Goal: Transaction & Acquisition: Purchase product/service

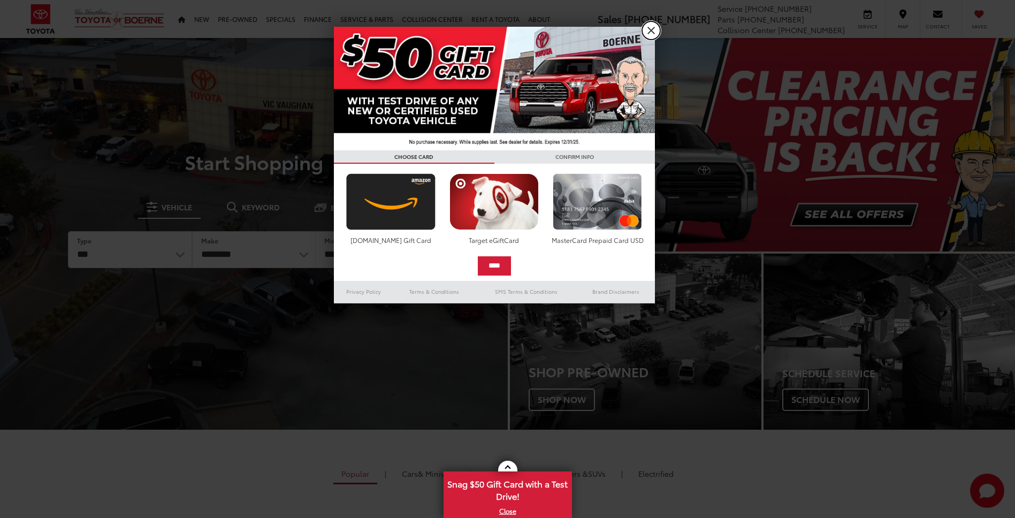
click at [647, 28] on link "X" at bounding box center [651, 30] width 18 height 18
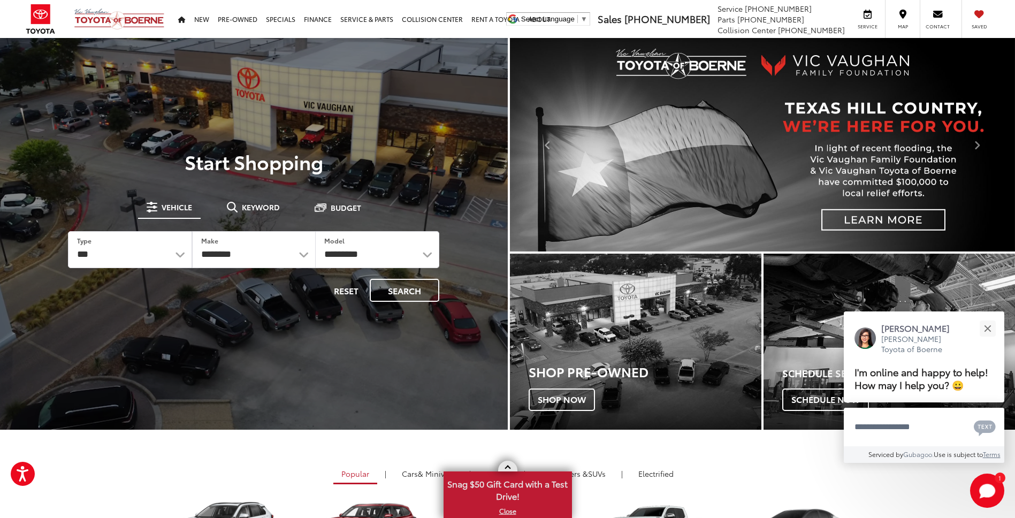
click at [513, 464] on link at bounding box center [507, 466] width 19 height 11
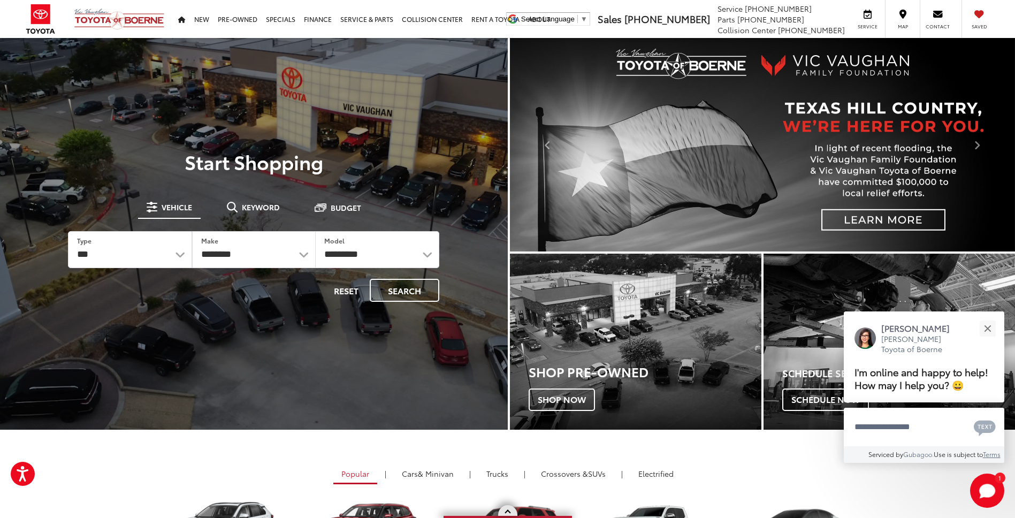
click at [508, 512] on span at bounding box center [508, 512] width 6 height 6
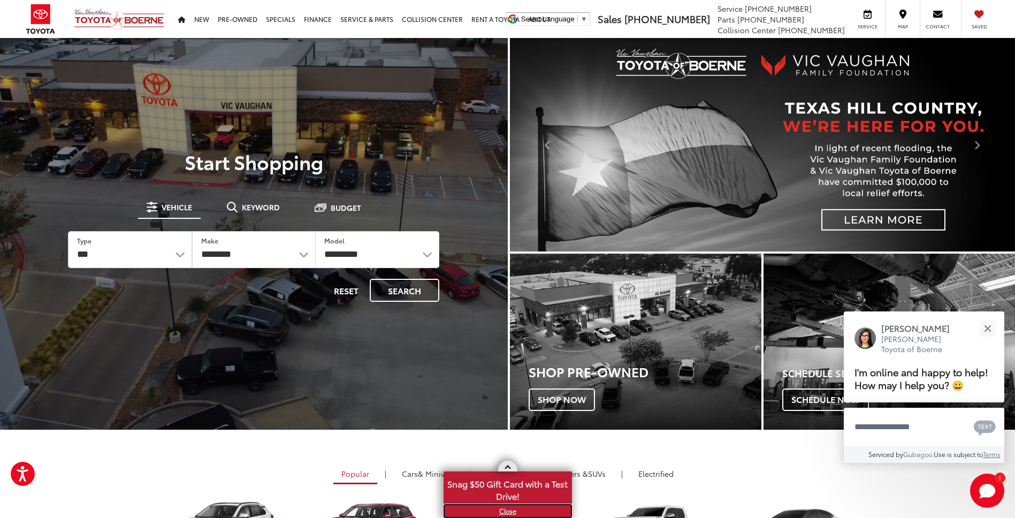
click at [508, 512] on link "X" at bounding box center [508, 511] width 126 height 12
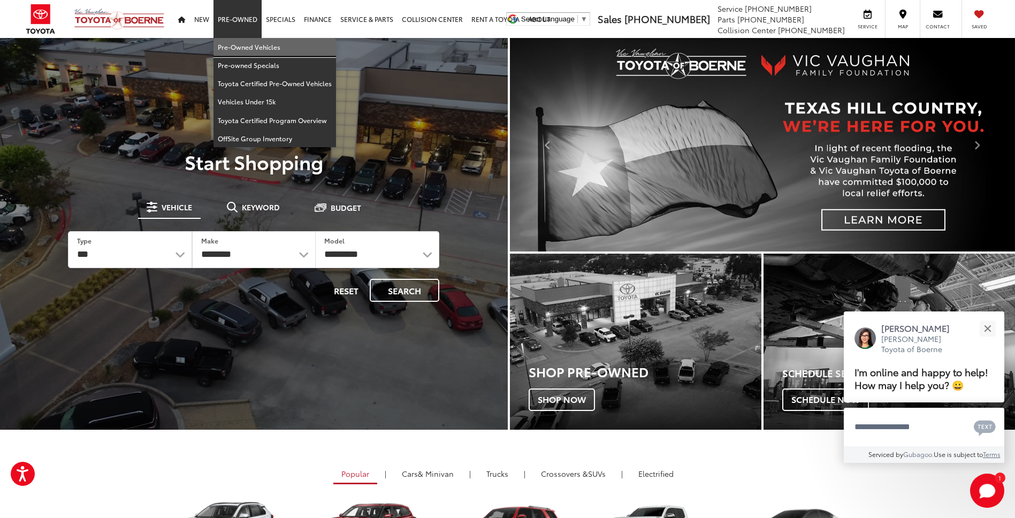
click at [234, 47] on link "Pre-Owned Vehicles" at bounding box center [275, 47] width 123 height 18
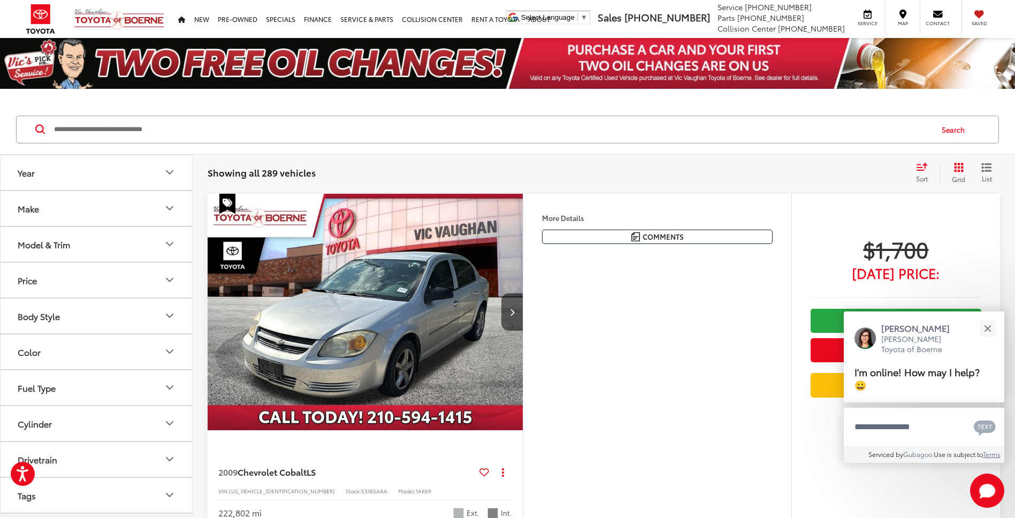
click at [172, 282] on icon "Price" at bounding box center [169, 279] width 13 height 13
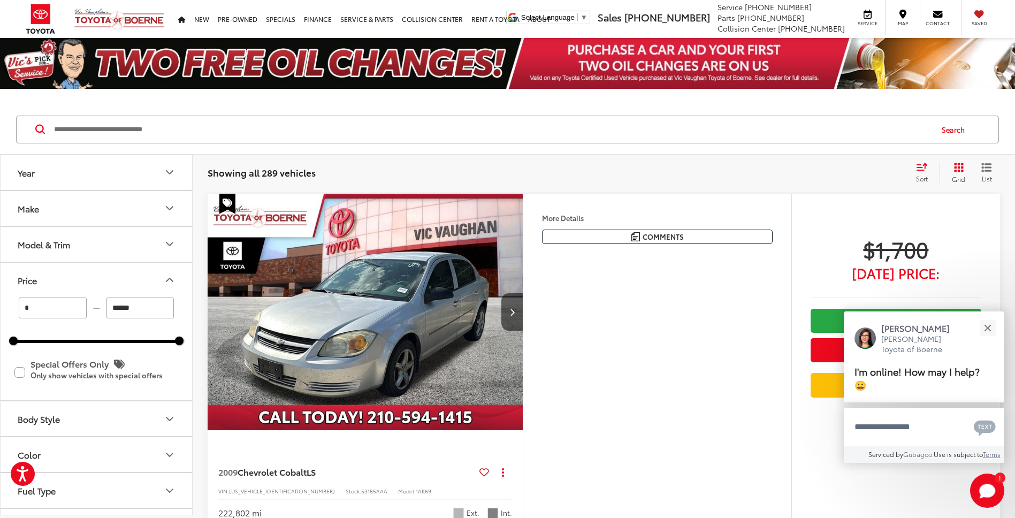
click at [146, 308] on input "******" at bounding box center [141, 308] width 68 height 21
type input "*"
click at [31, 308] on input "*" at bounding box center [53, 308] width 68 height 21
type input "******"
type input "*"
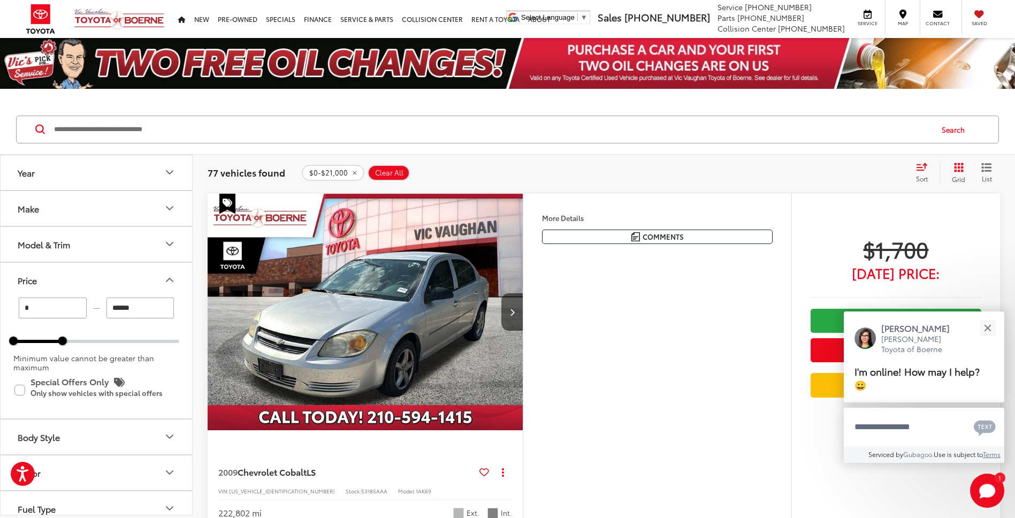
click at [34, 310] on input "*" at bounding box center [53, 308] width 68 height 21
click at [151, 329] on div "***** — ****** 0 21000 Minimum value cannot be greater than maximum" at bounding box center [96, 335] width 166 height 74
type input "******"
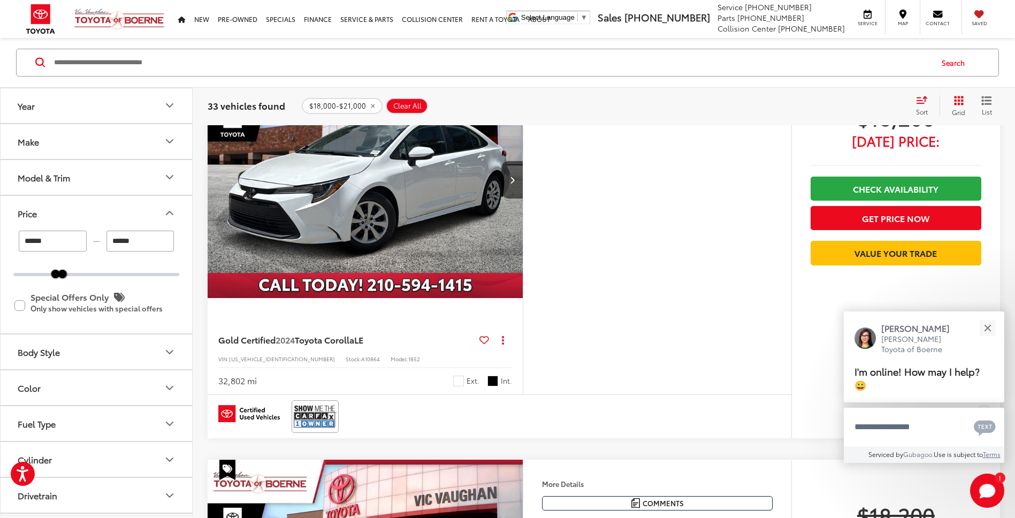
scroll to position [161, 0]
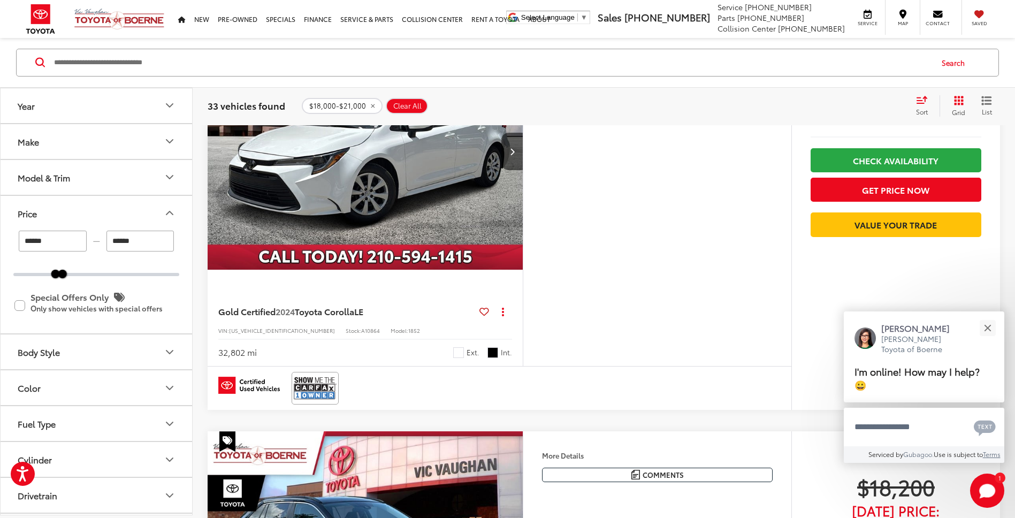
click at [164, 350] on icon "Body Style" at bounding box center [169, 352] width 13 height 13
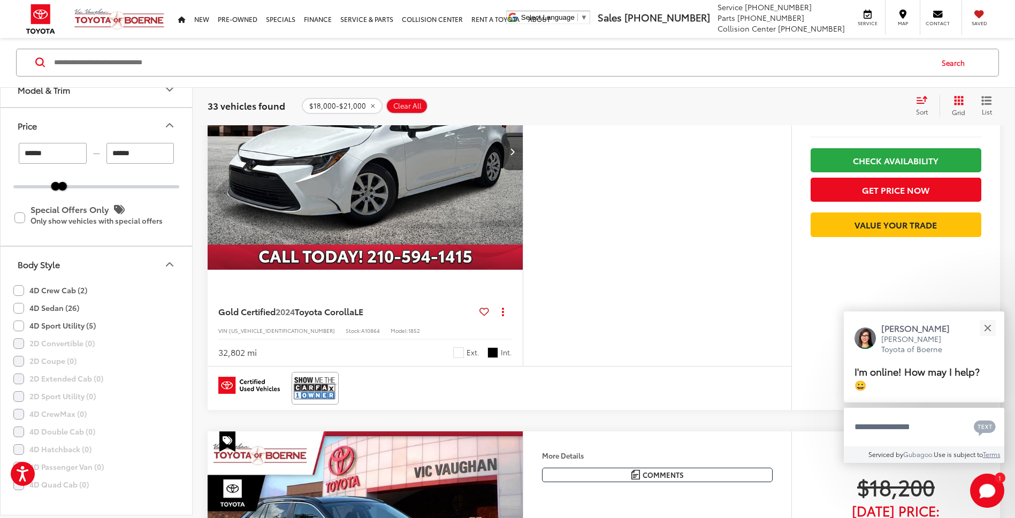
scroll to position [54, 0]
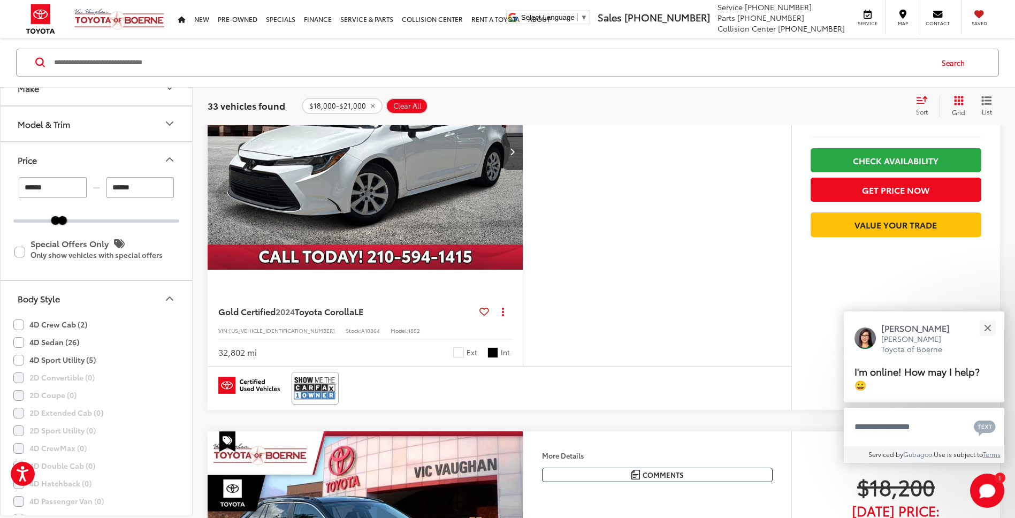
click at [20, 359] on label "4D Sport Utility (5)" at bounding box center [54, 360] width 82 height 18
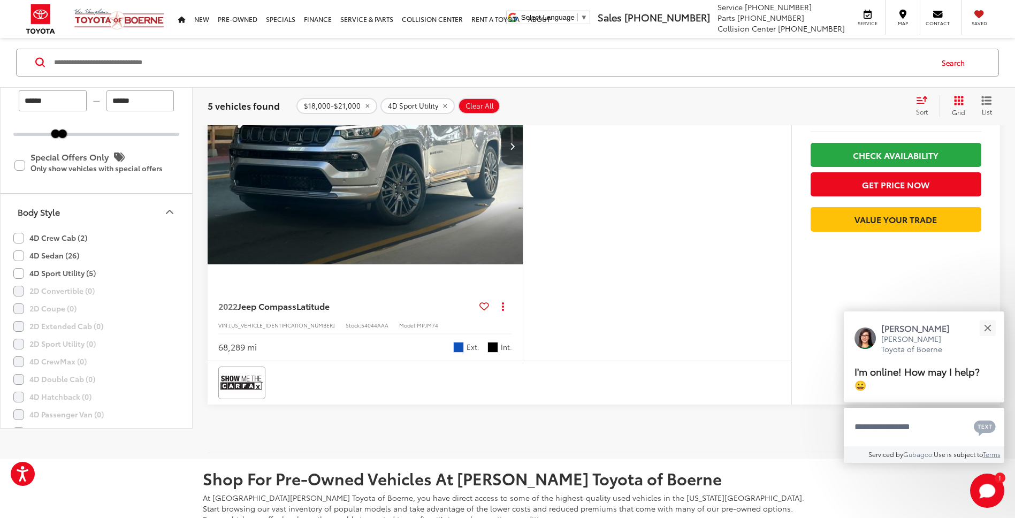
scroll to position [1713, 0]
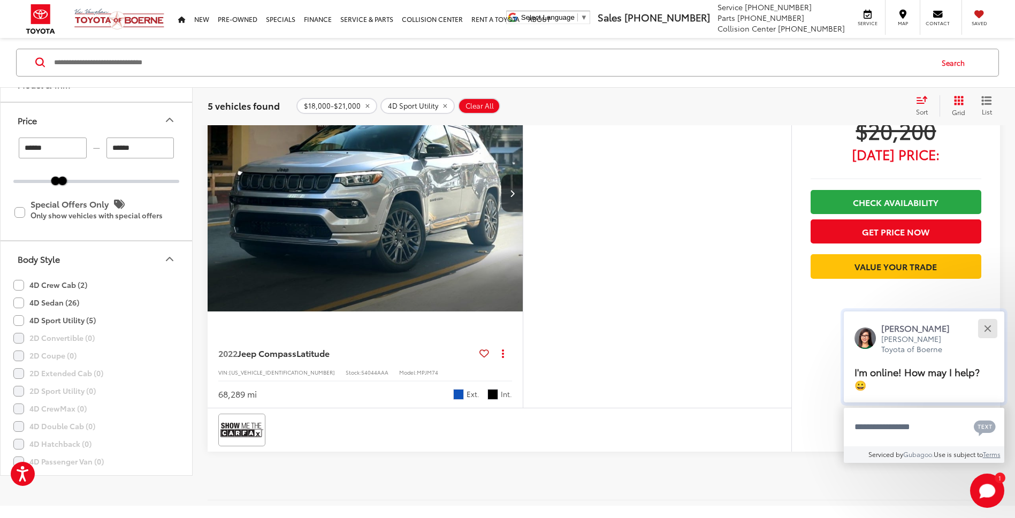
click at [986, 329] on div "Close" at bounding box center [987, 328] width 7 height 7
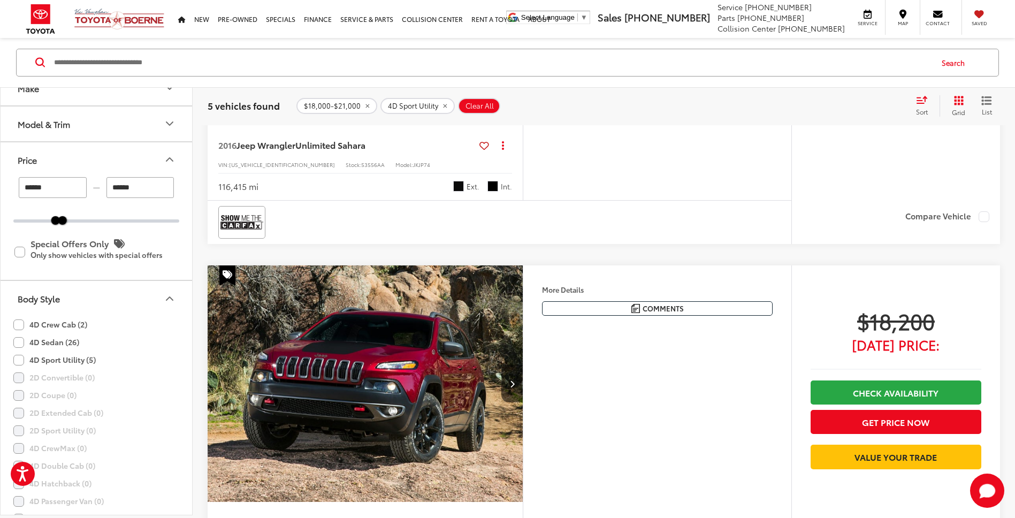
scroll to position [696, 0]
